Goal: Navigation & Orientation: Find specific page/section

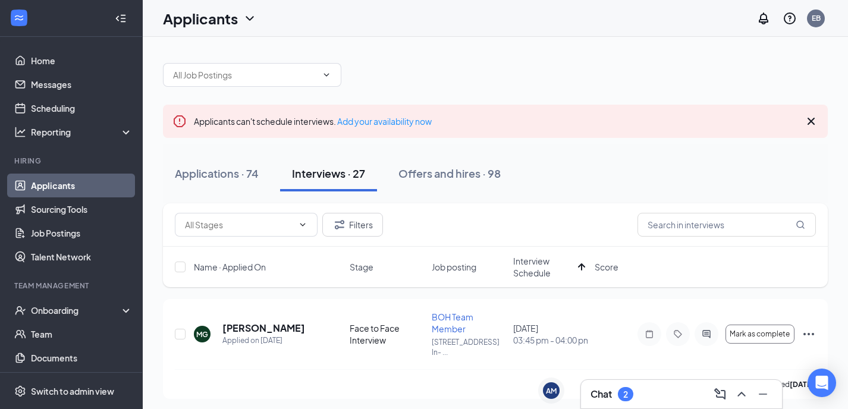
click at [619, 395] on div "2" at bounding box center [625, 394] width 15 height 14
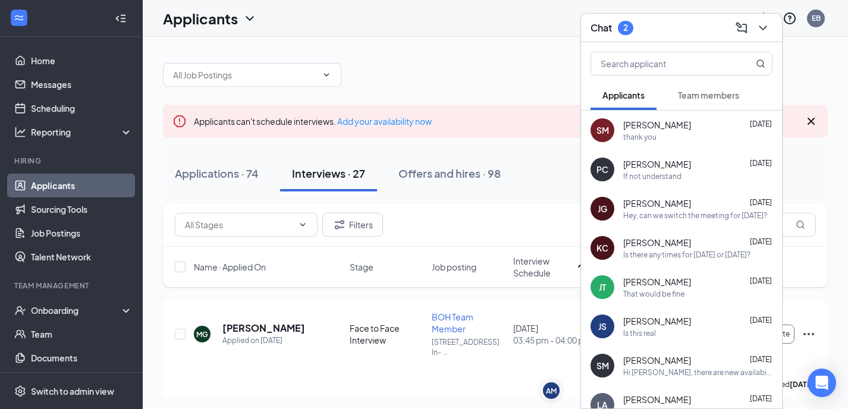
click at [671, 89] on button "Team members" at bounding box center [708, 95] width 85 height 30
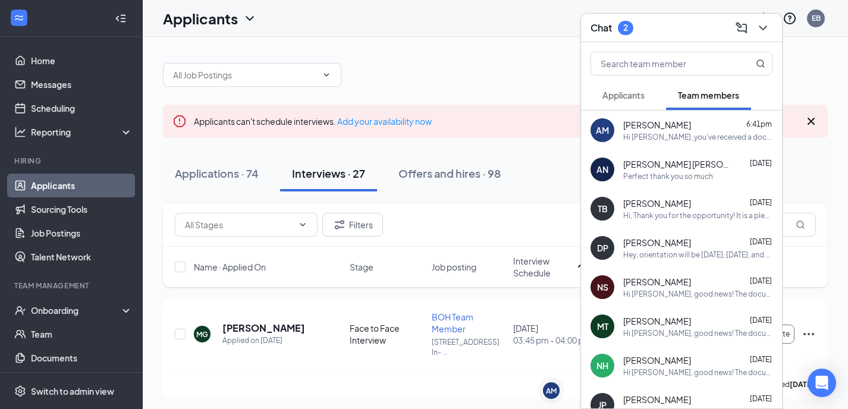
click at [663, 129] on span "Aida Melcado" at bounding box center [658, 125] width 68 height 12
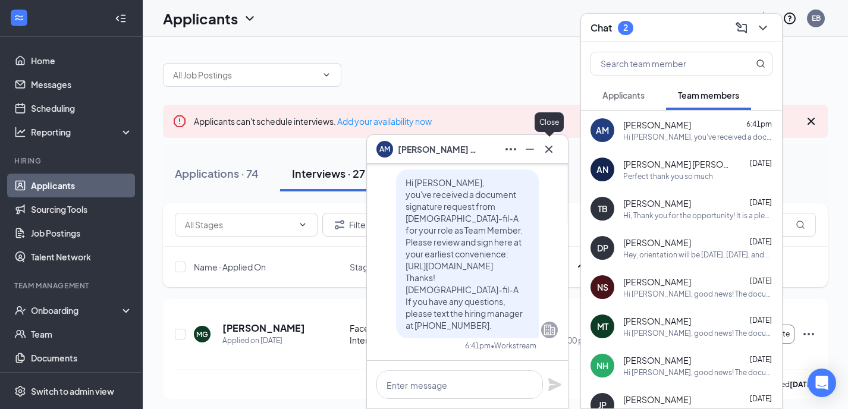
click at [552, 153] on icon "Cross" at bounding box center [549, 149] width 14 height 14
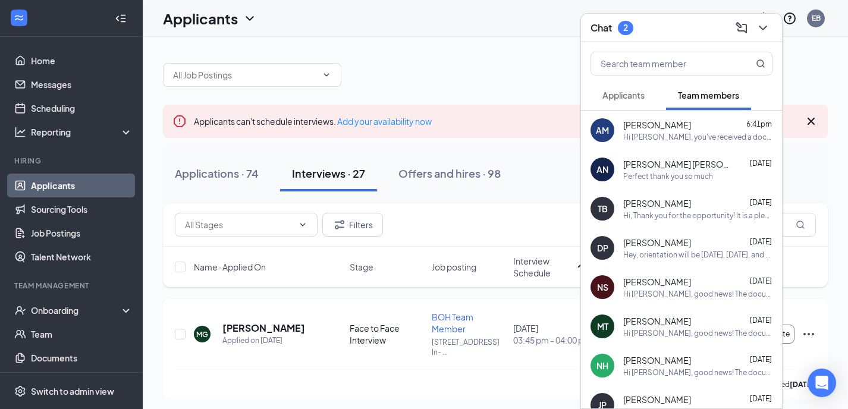
click at [682, 25] on div "Chat 2" at bounding box center [682, 27] width 182 height 18
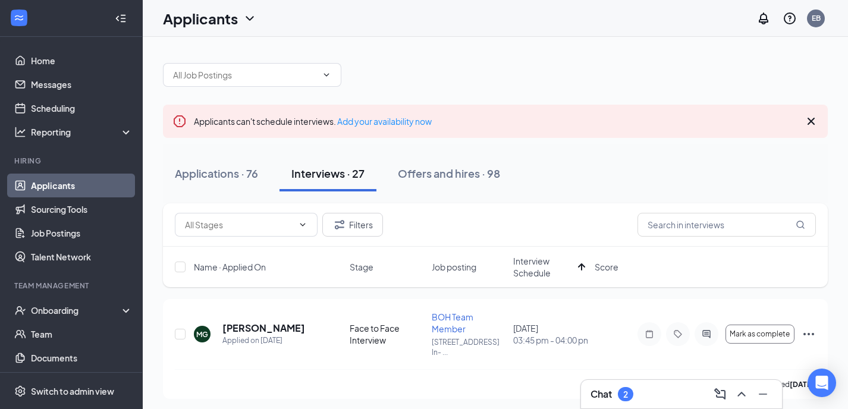
click at [600, 393] on h3 "Chat" at bounding box center [601, 394] width 21 height 13
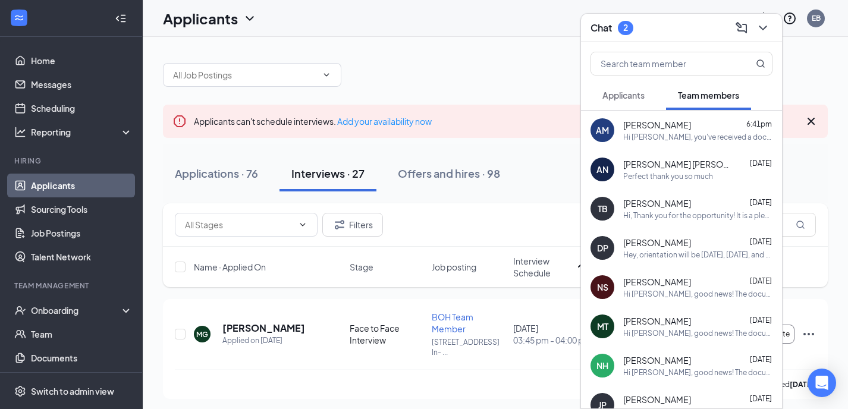
click at [641, 39] on div "Chat 2" at bounding box center [681, 28] width 201 height 29
